Goal: Task Accomplishment & Management: Manage account settings

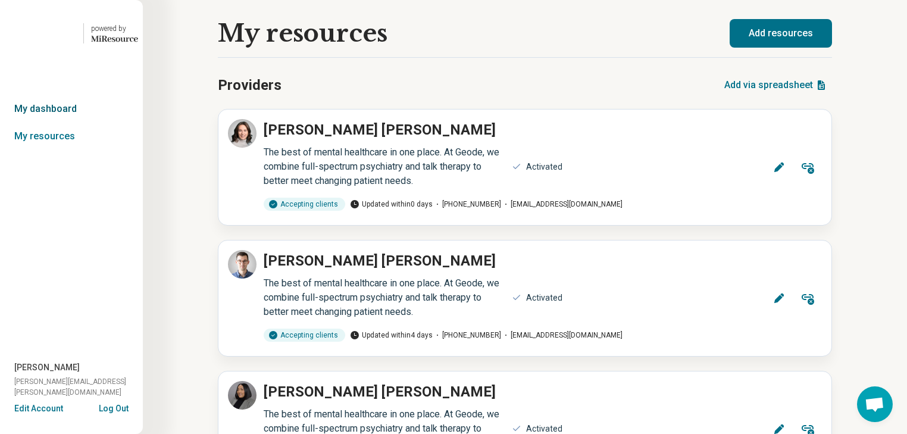
click at [80, 123] on link "My dashboard" at bounding box center [71, 108] width 143 height 27
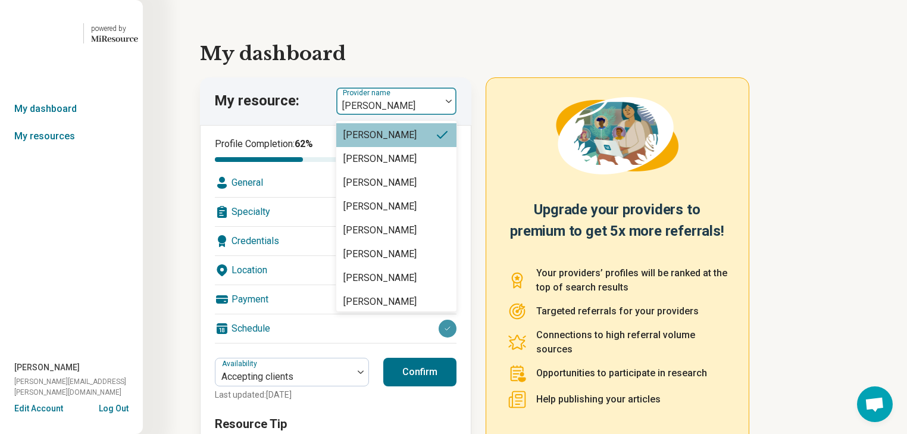
click at [452, 103] on img at bounding box center [449, 101] width 6 height 4
click at [40, 150] on link "My resources" at bounding box center [71, 136] width 143 height 27
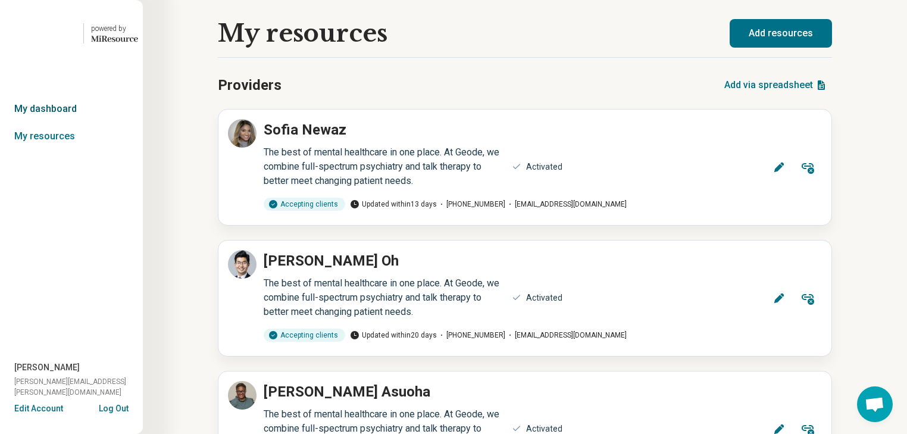
click at [43, 123] on link "My dashboard" at bounding box center [71, 108] width 143 height 27
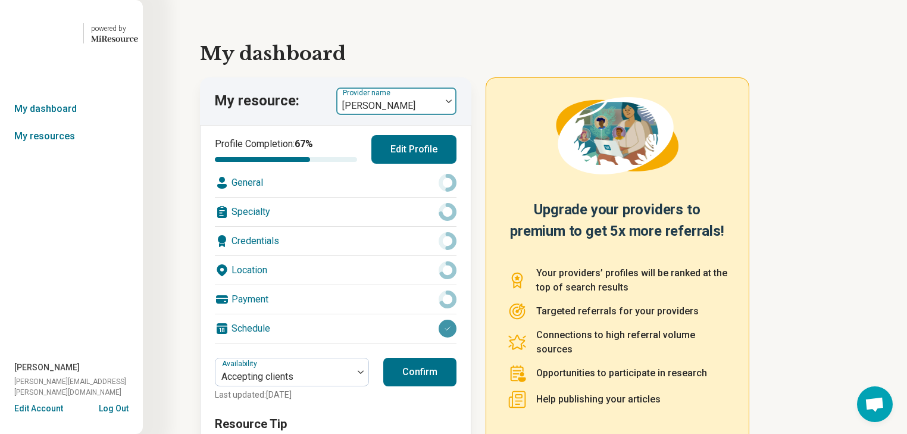
click at [452, 103] on img at bounding box center [449, 101] width 6 height 4
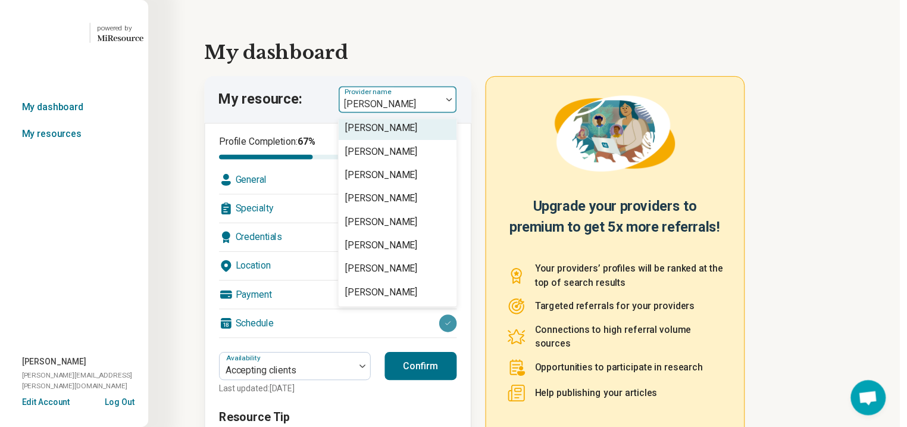
scroll to position [2618, 0]
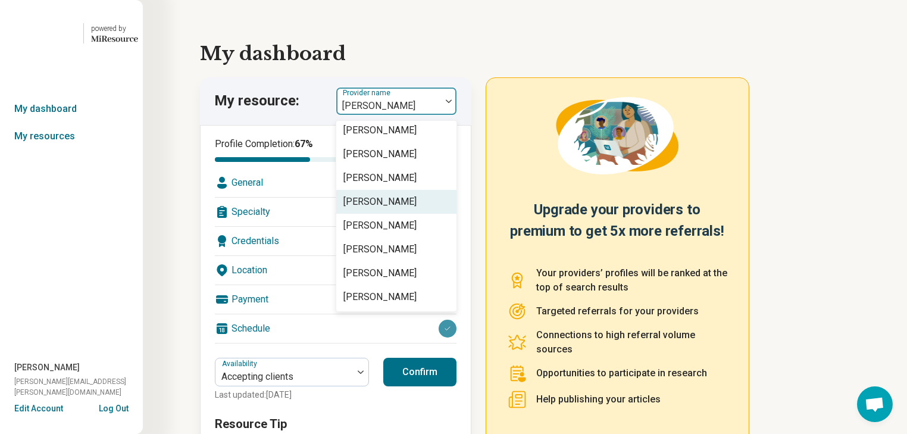
click at [401, 209] on div "[PERSON_NAME]" at bounding box center [379, 202] width 73 height 14
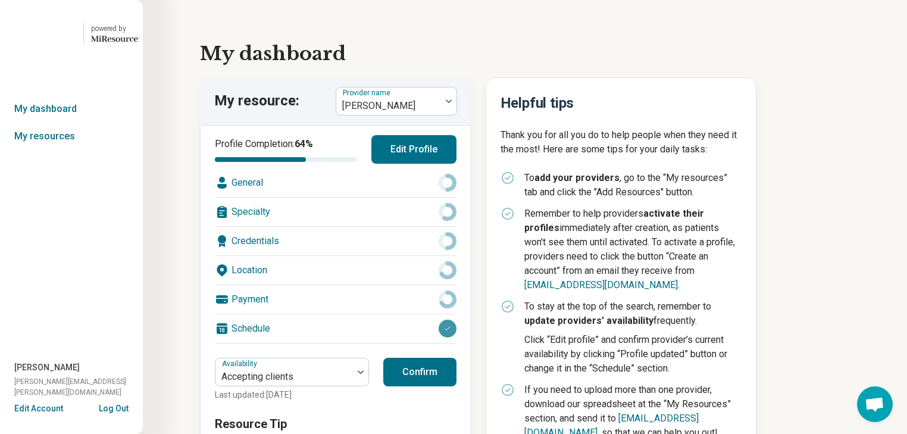
click at [415, 164] on button "Edit Profile" at bounding box center [413, 149] width 85 height 29
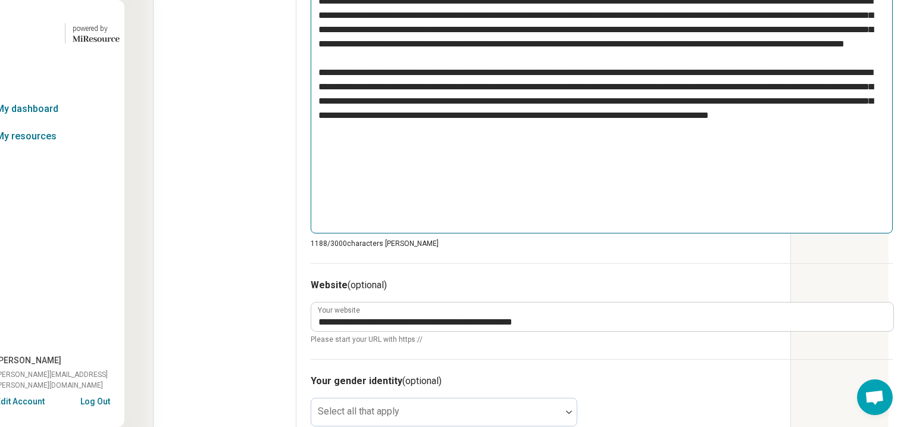
scroll to position [571, 63]
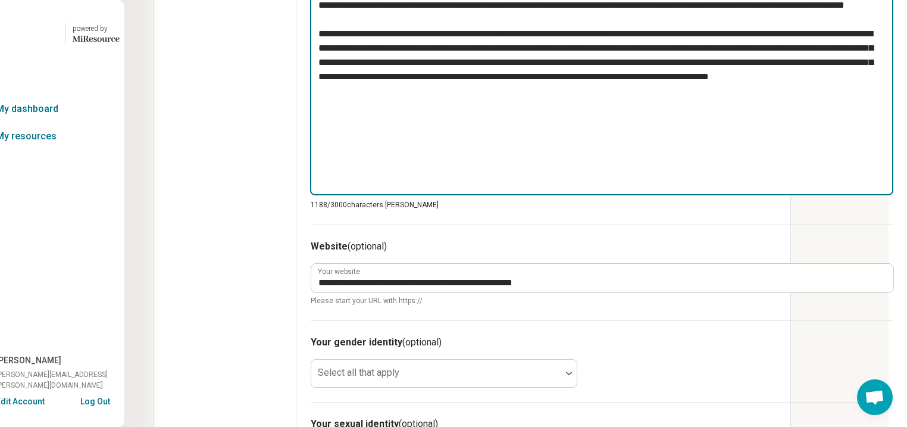
drag, startPoint x: 629, startPoint y: 292, endPoint x: 314, endPoint y: 74, distance: 382.8
click at [314, 74] on textarea at bounding box center [601, 72] width 583 height 246
type textarea "*"
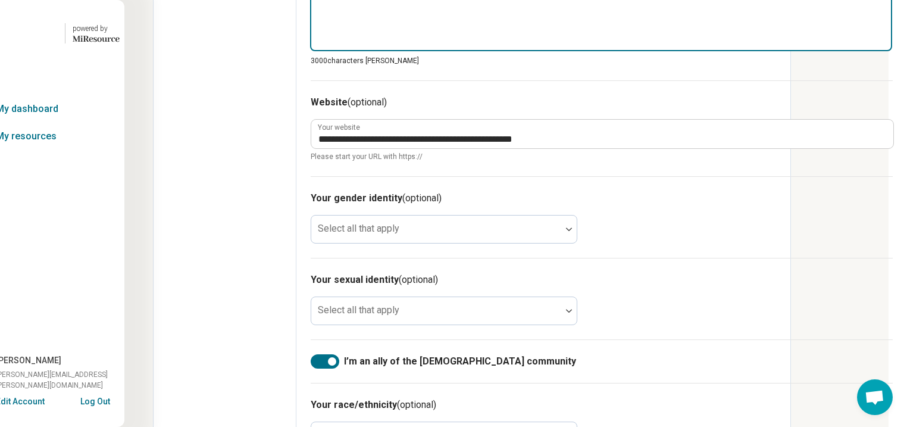
click at [319, 52] on textarea at bounding box center [601, 0] width 582 height 102
paste textarea "**********"
type textarea "*"
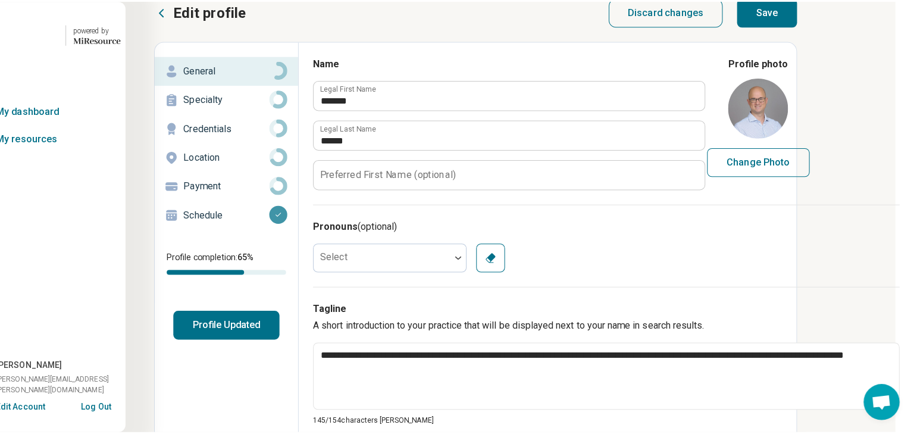
scroll to position [0, 152]
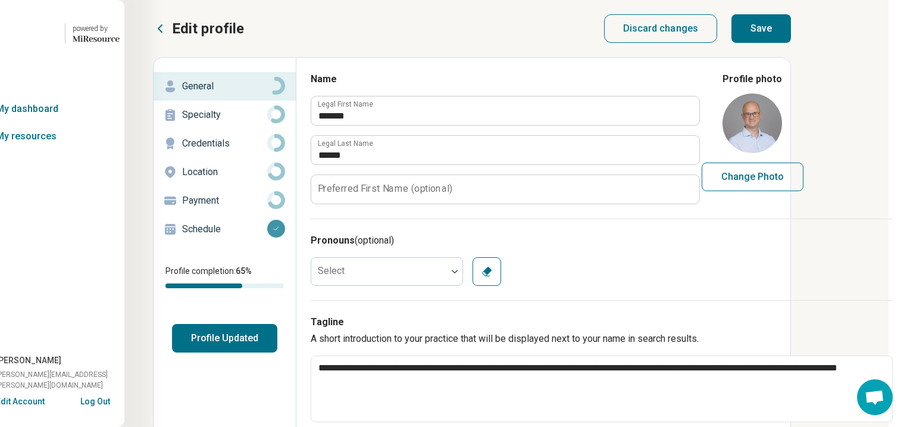
type textarea "**********"
click at [791, 36] on button "Save" at bounding box center [761, 28] width 60 height 29
click at [172, 352] on button "Profile Updated" at bounding box center [224, 338] width 105 height 29
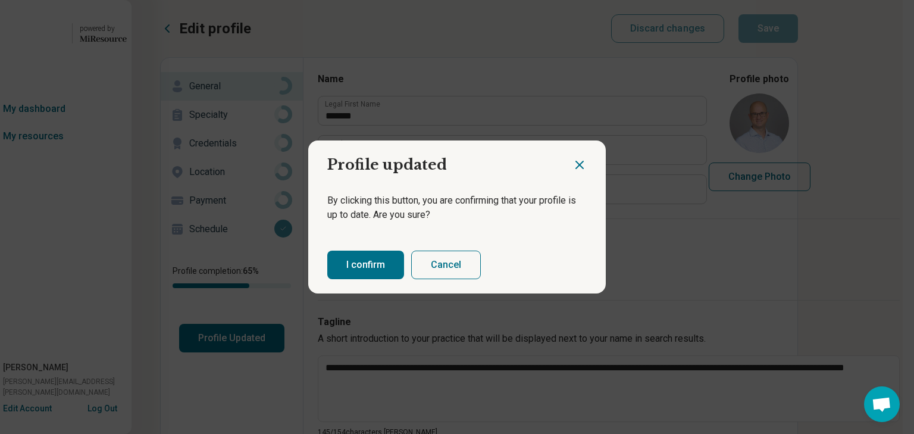
click at [362, 277] on button "I confirm" at bounding box center [365, 265] width 77 height 29
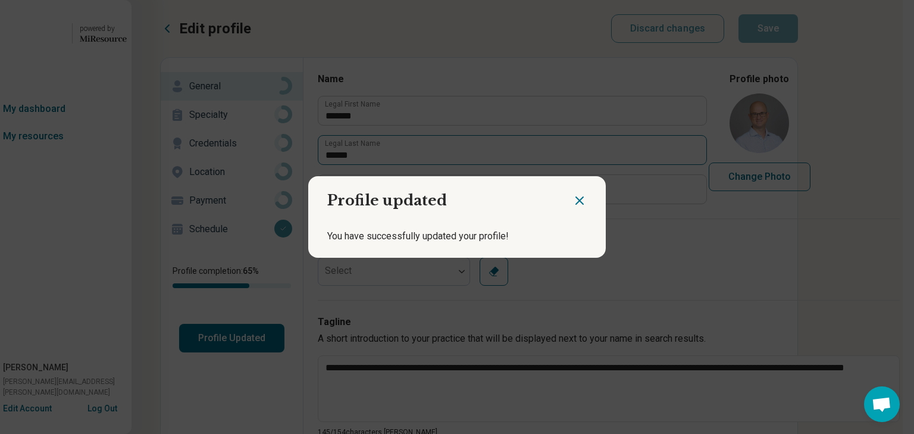
drag, startPoint x: 571, startPoint y: 194, endPoint x: 570, endPoint y: 188, distance: 6.2
click at [572, 193] on icon "Close dialog" at bounding box center [579, 200] width 14 height 14
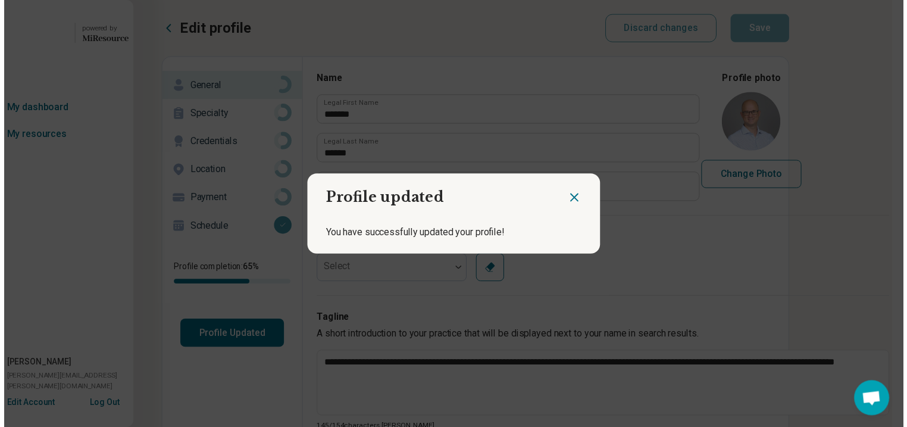
scroll to position [0, 145]
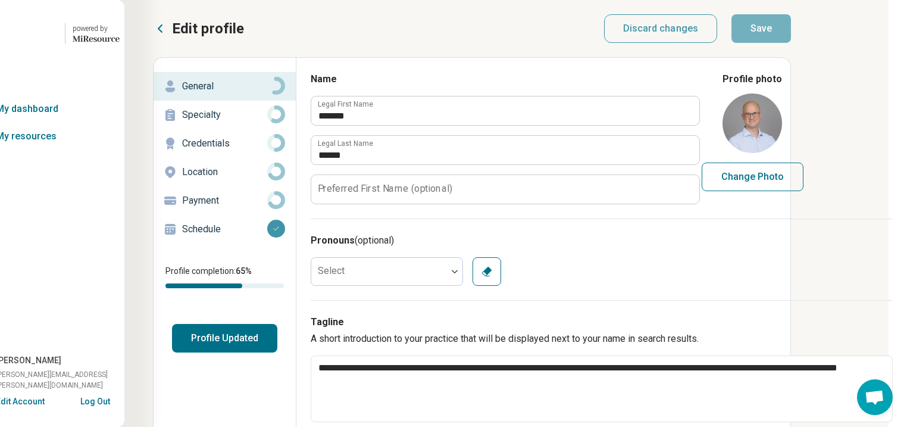
click at [172, 352] on button "Profile Updated" at bounding box center [224, 338] width 105 height 29
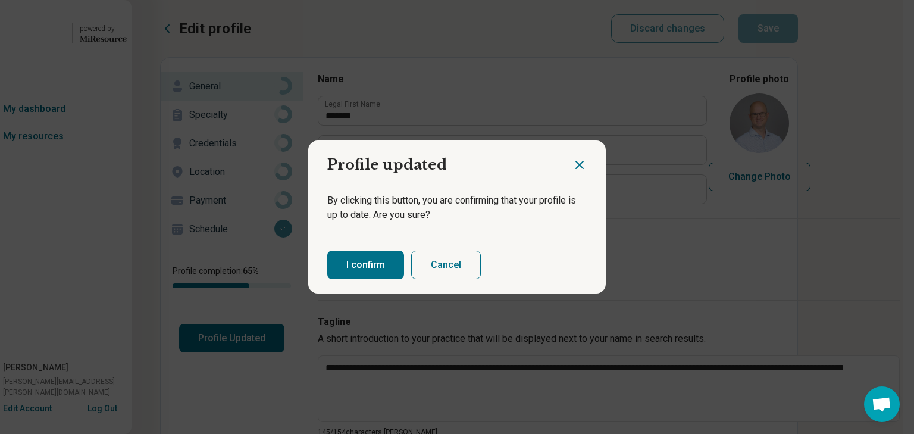
click at [400, 274] on button "I confirm" at bounding box center [365, 265] width 77 height 29
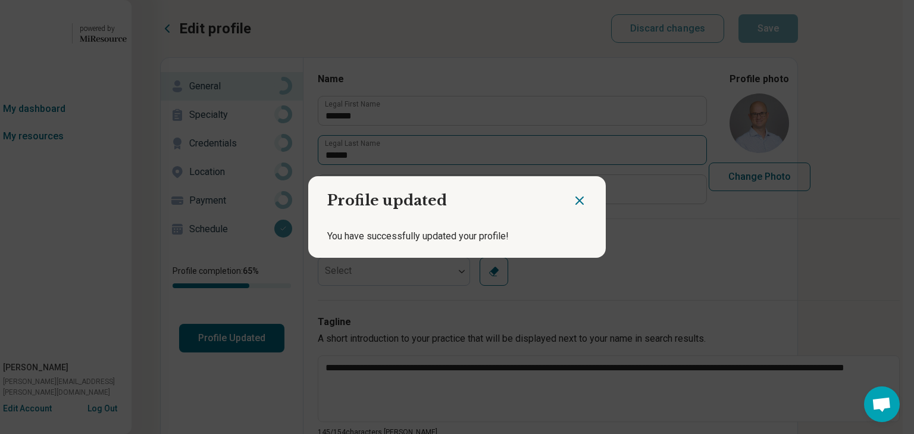
click at [572, 194] on icon "Close dialog" at bounding box center [579, 200] width 14 height 14
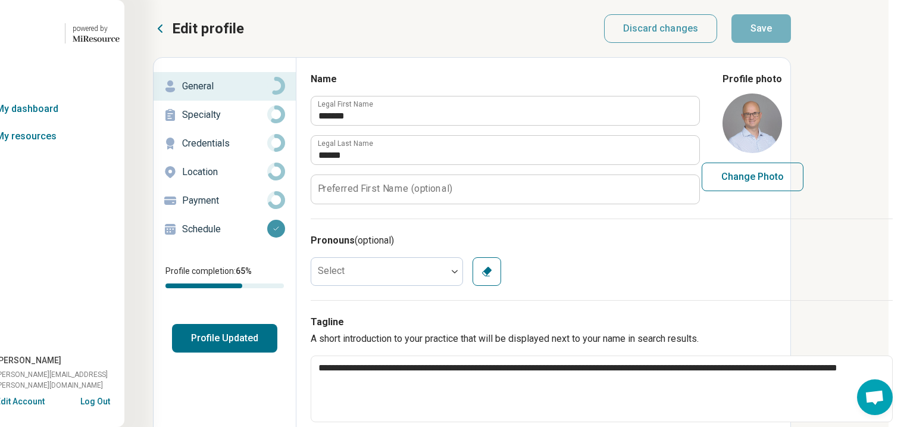
click at [153, 30] on button "Edit profile" at bounding box center [198, 28] width 91 height 19
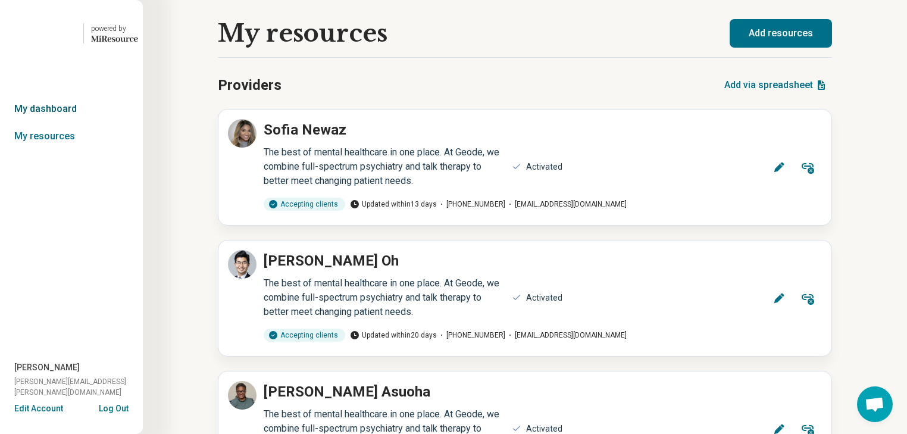
click at [51, 123] on link "My dashboard" at bounding box center [71, 108] width 143 height 27
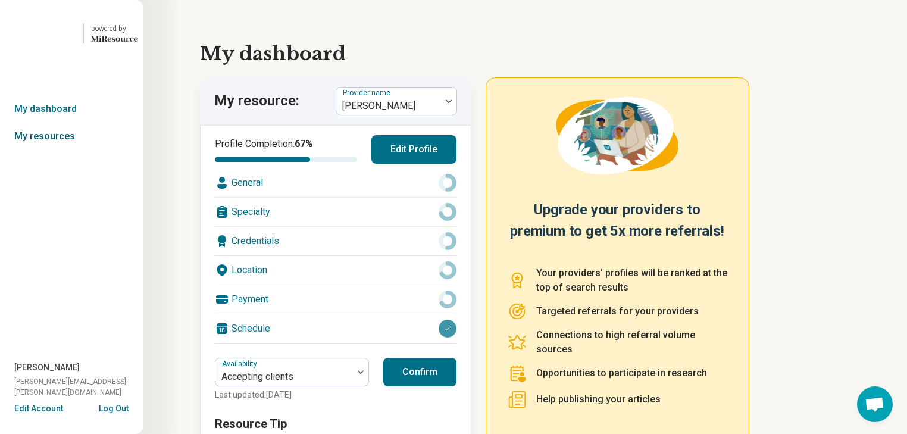
click at [54, 150] on link "My resources" at bounding box center [71, 136] width 143 height 27
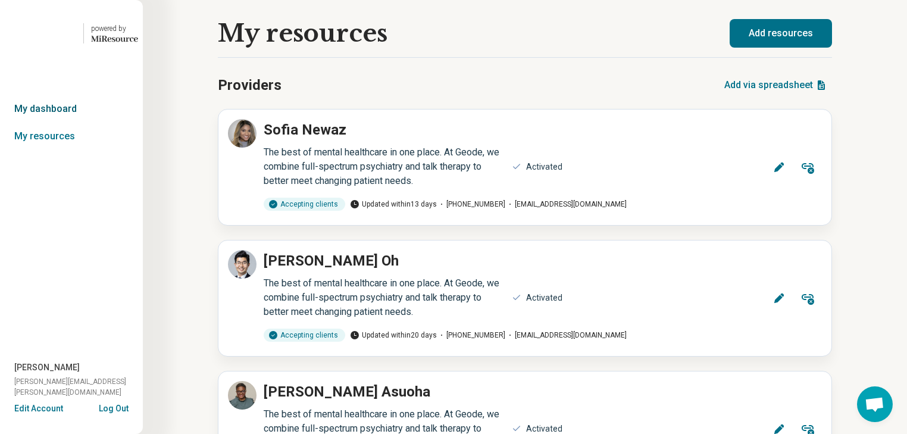
click at [61, 123] on link "My dashboard" at bounding box center [71, 108] width 143 height 27
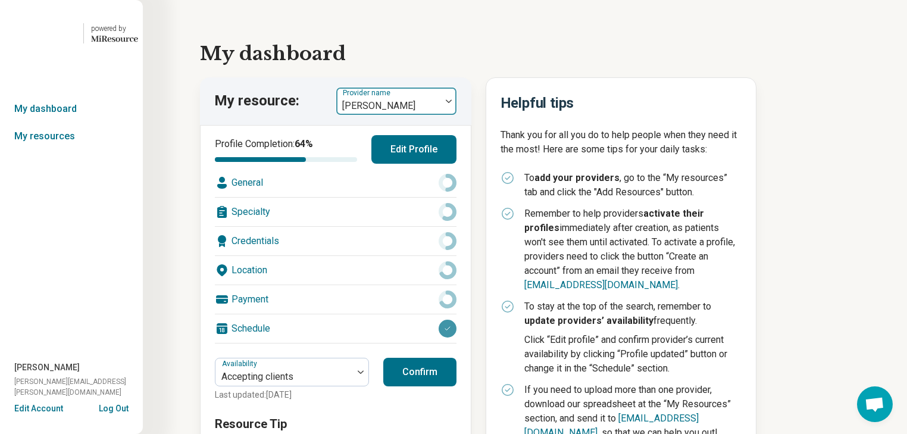
click at [452, 103] on img at bounding box center [449, 101] width 6 height 4
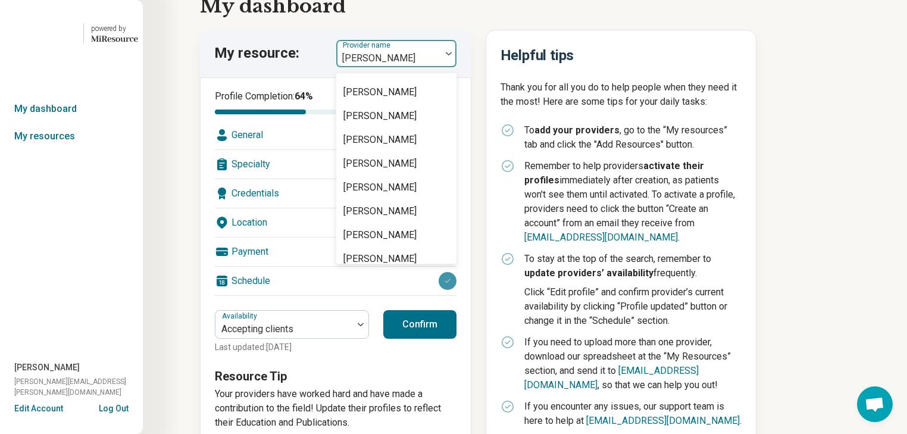
scroll to position [2095, 0]
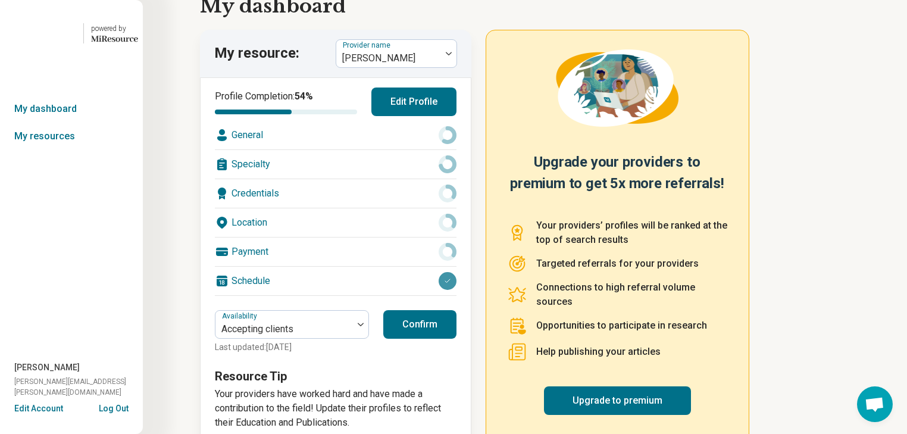
click at [364, 149] on div "General" at bounding box center [336, 135] width 242 height 29
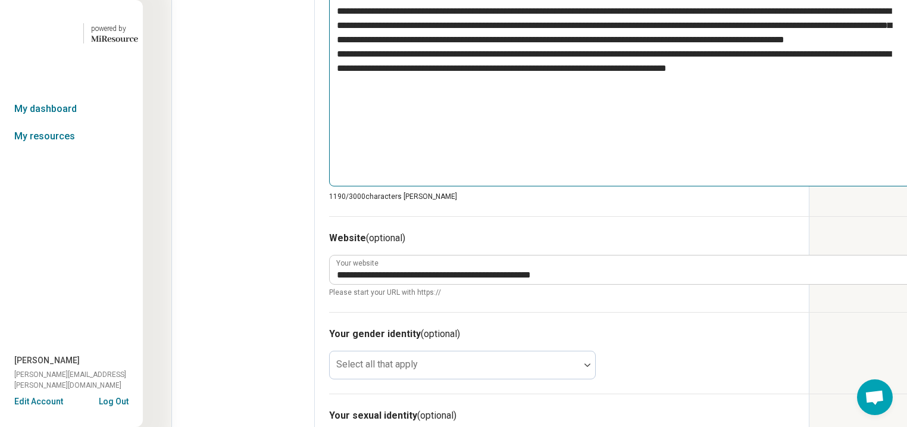
scroll to position [667, 0]
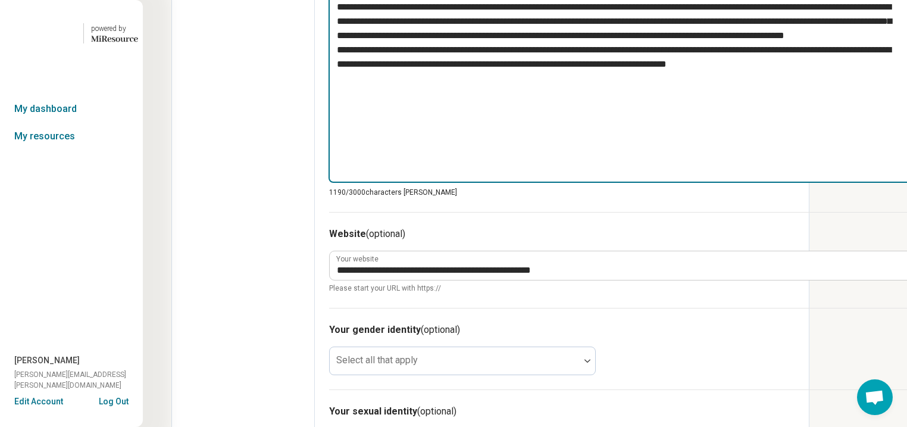
drag, startPoint x: 605, startPoint y: 299, endPoint x: 352, endPoint y: 78, distance: 336.1
click at [352, 78] on div "**********" at bounding box center [490, 41] width 638 height 1301
type textarea "*"
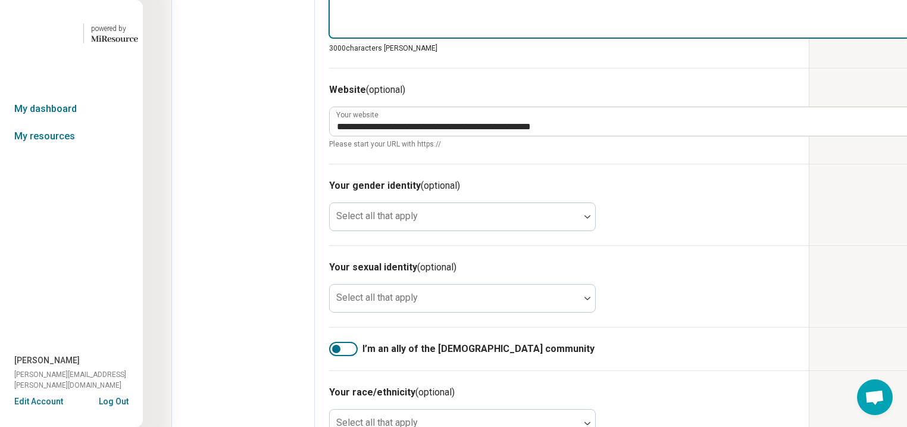
paste textarea "**********"
type textarea "*"
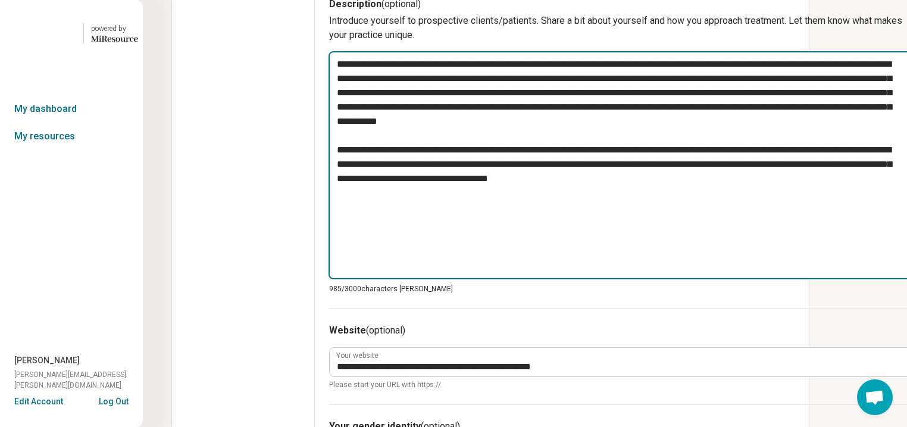
scroll to position [571, 0]
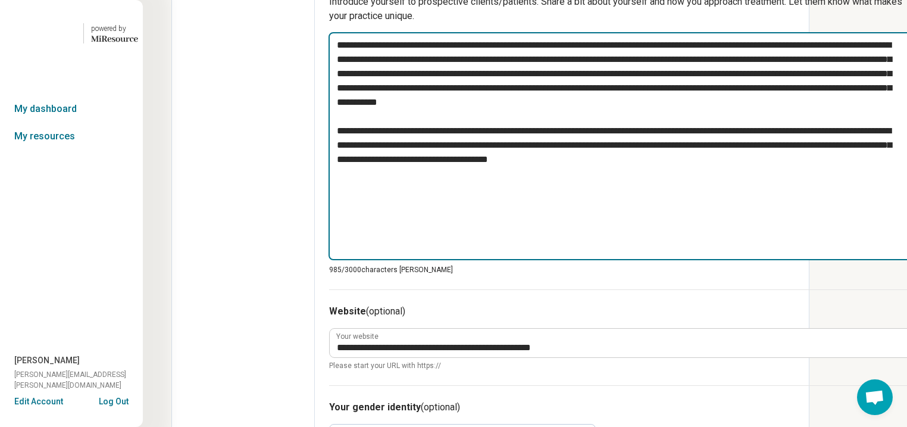
type textarea "**********"
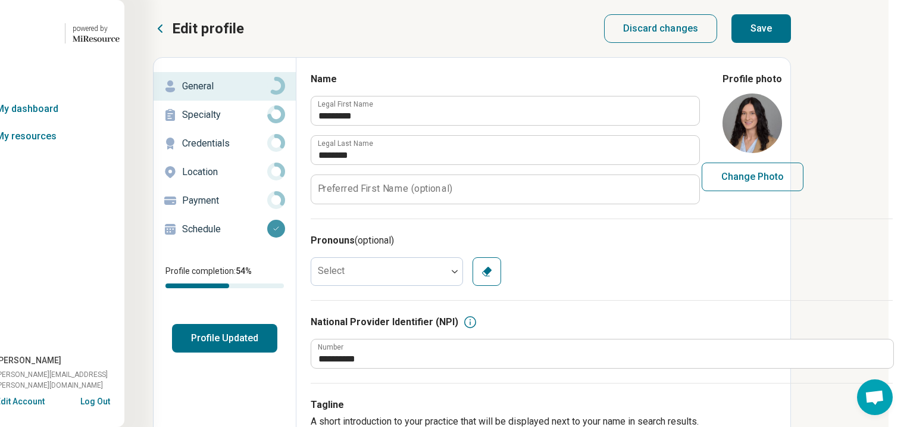
scroll to position [0, 91]
click at [790, 27] on button "Save" at bounding box center [760, 28] width 60 height 29
type textarea "*"
click at [188, 352] on button "Profile Updated" at bounding box center [224, 338] width 105 height 29
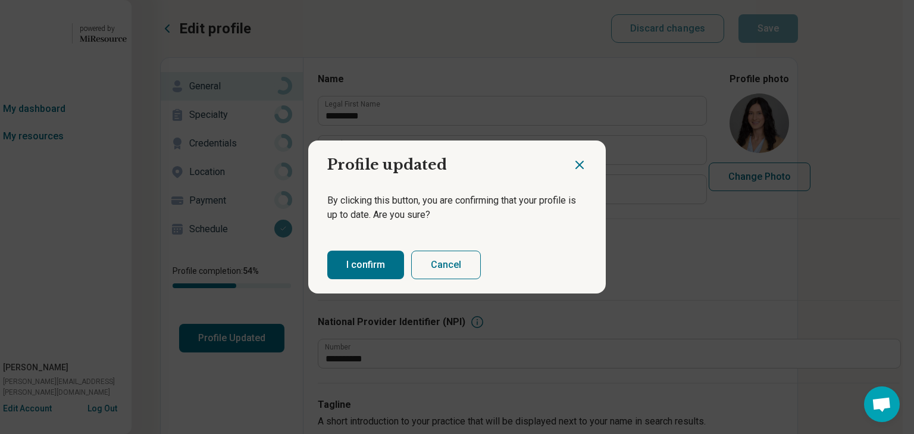
click at [368, 279] on button "I confirm" at bounding box center [365, 265] width 77 height 29
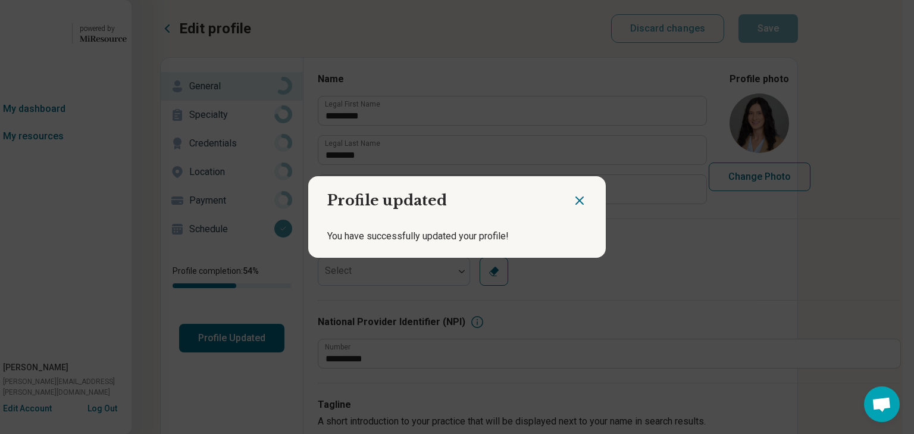
click at [572, 195] on icon "Close dialog" at bounding box center [579, 200] width 14 height 14
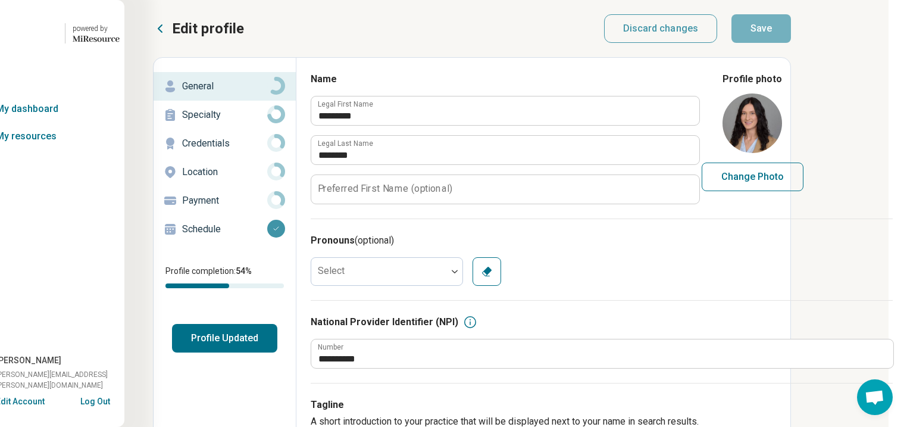
click at [153, 30] on icon at bounding box center [160, 28] width 14 height 14
